Goal: Task Accomplishment & Management: Use online tool/utility

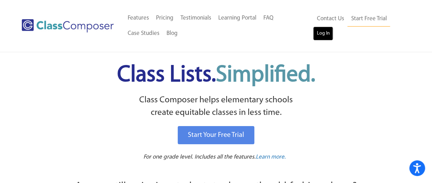
click at [319, 34] on link "Log In" at bounding box center [323, 34] width 20 height 14
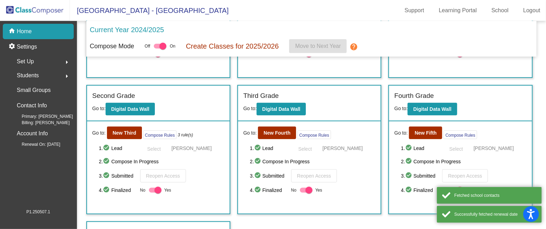
scroll to position [114, 0]
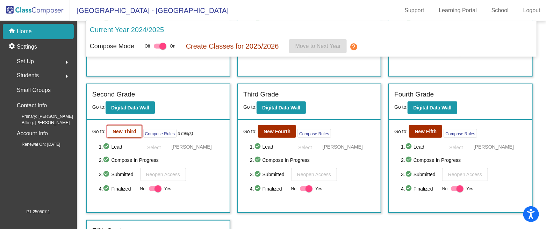
click at [127, 132] on b "New Third" at bounding box center [125, 132] width 24 height 6
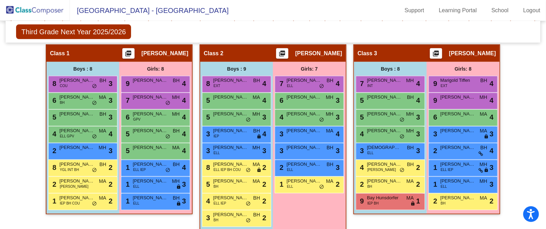
scroll to position [159, 0]
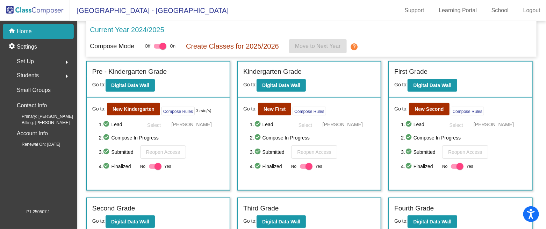
scroll to position [112, 0]
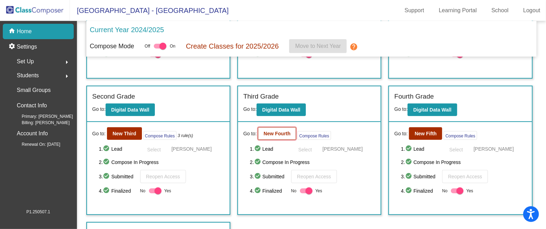
click at [283, 137] on button "New Fourth" at bounding box center [277, 133] width 38 height 13
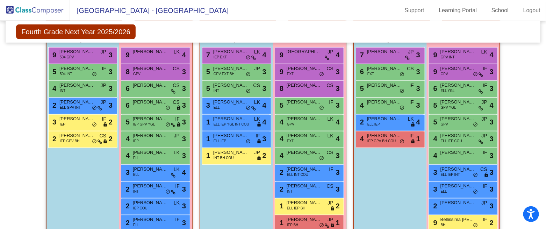
scroll to position [186, 0]
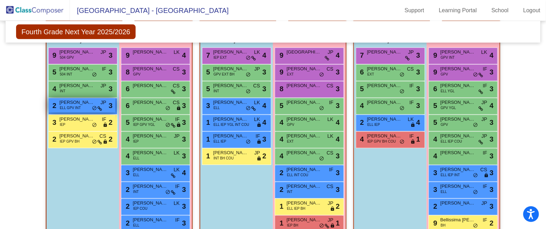
click at [62, 105] on span "ELL GPV INT" at bounding box center [70, 107] width 21 height 5
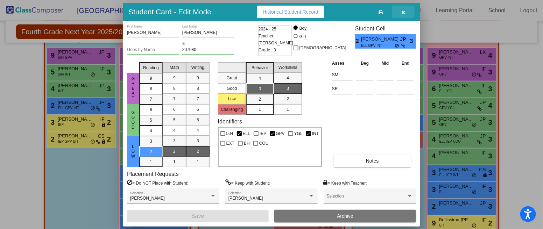
click at [403, 12] on icon "button" at bounding box center [404, 12] width 4 height 5
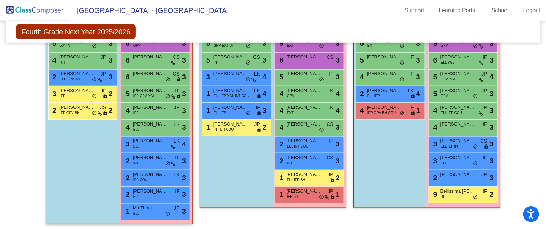
scroll to position [215, 0]
